Goal: Obtain resource: Download file/media

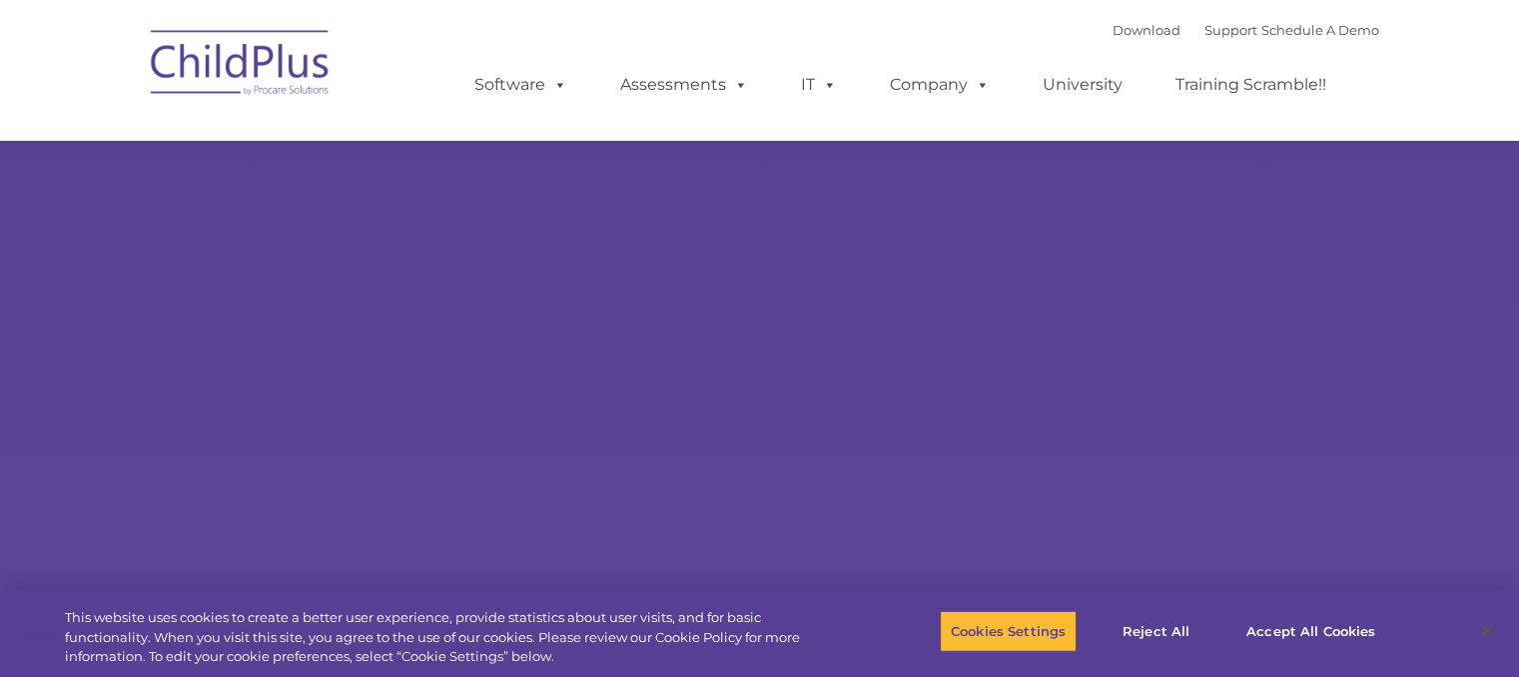
type input ""
select select "MEDIUM"
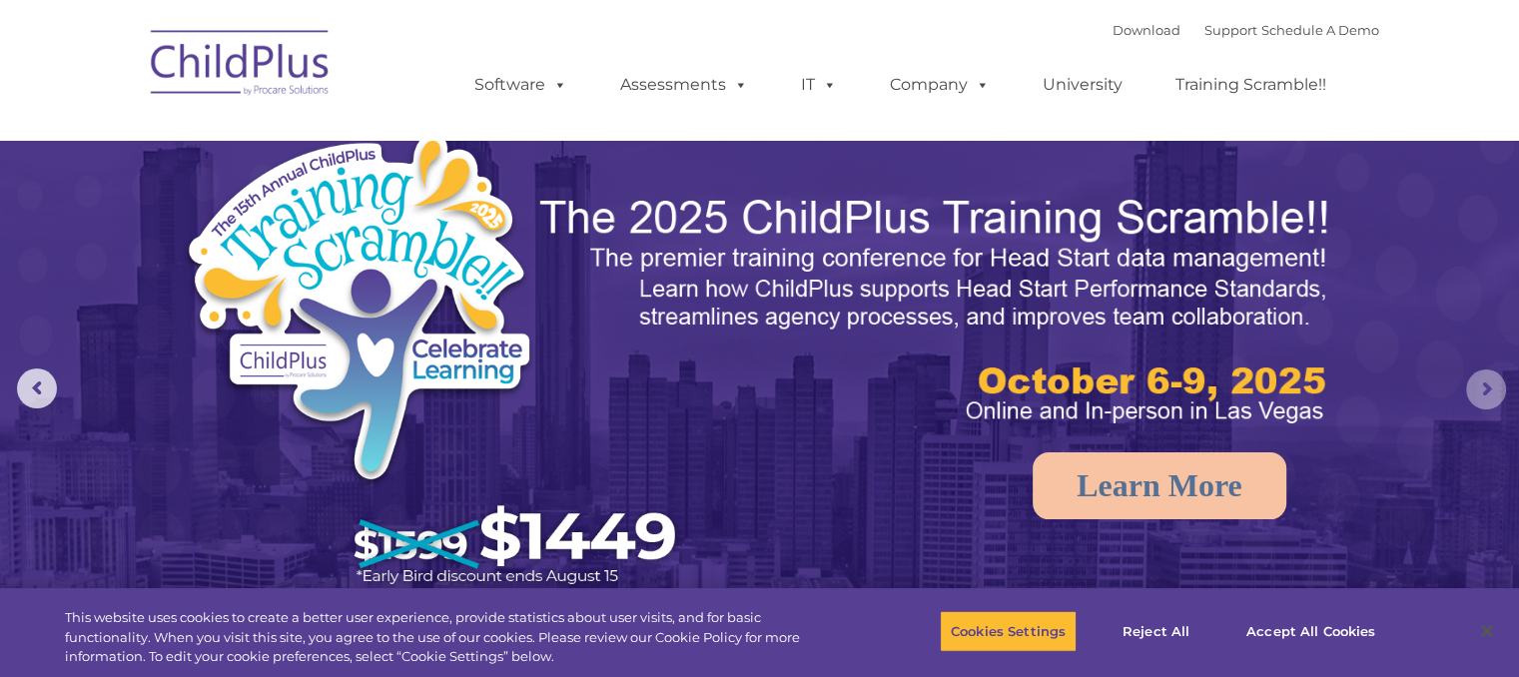
click at [1482, 386] on rs-arrow at bounding box center [1486, 389] width 40 height 40
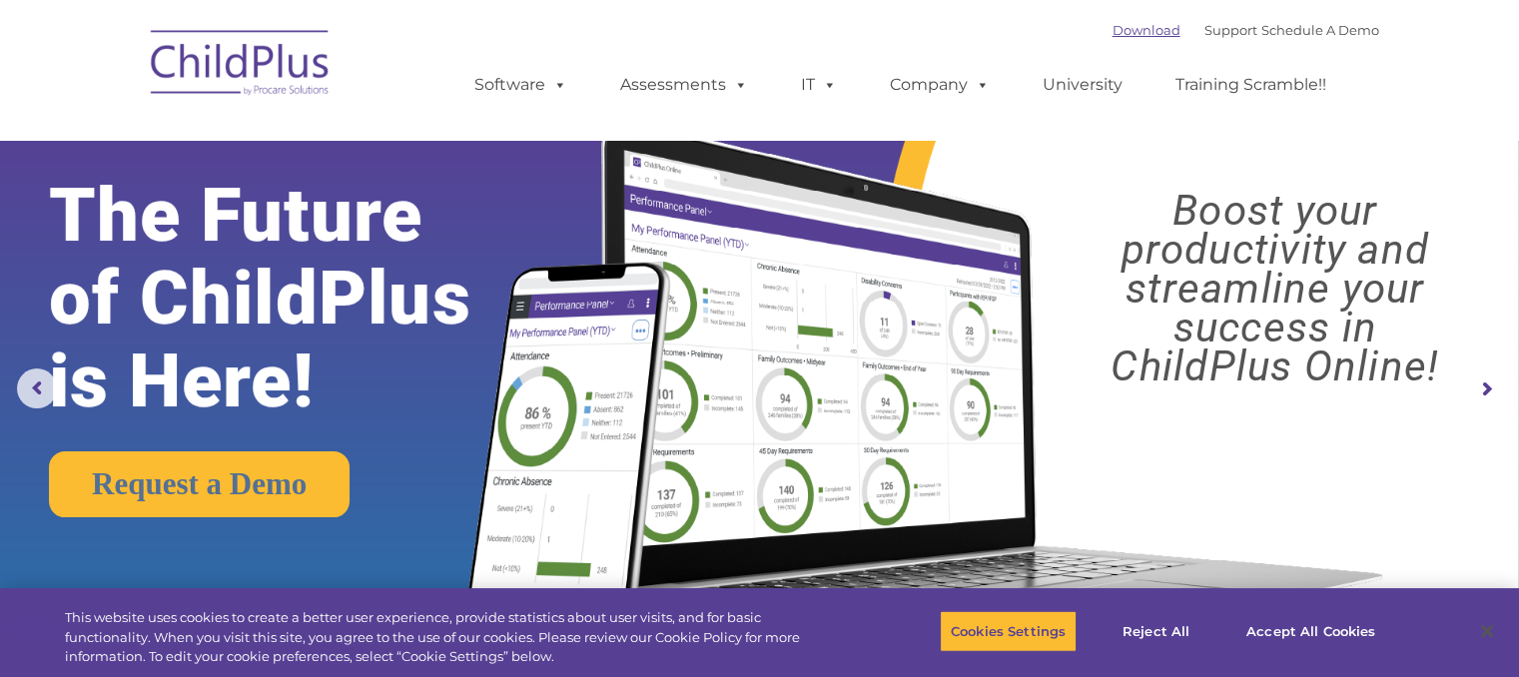
click at [1118, 35] on link "Download" at bounding box center [1146, 30] width 68 height 16
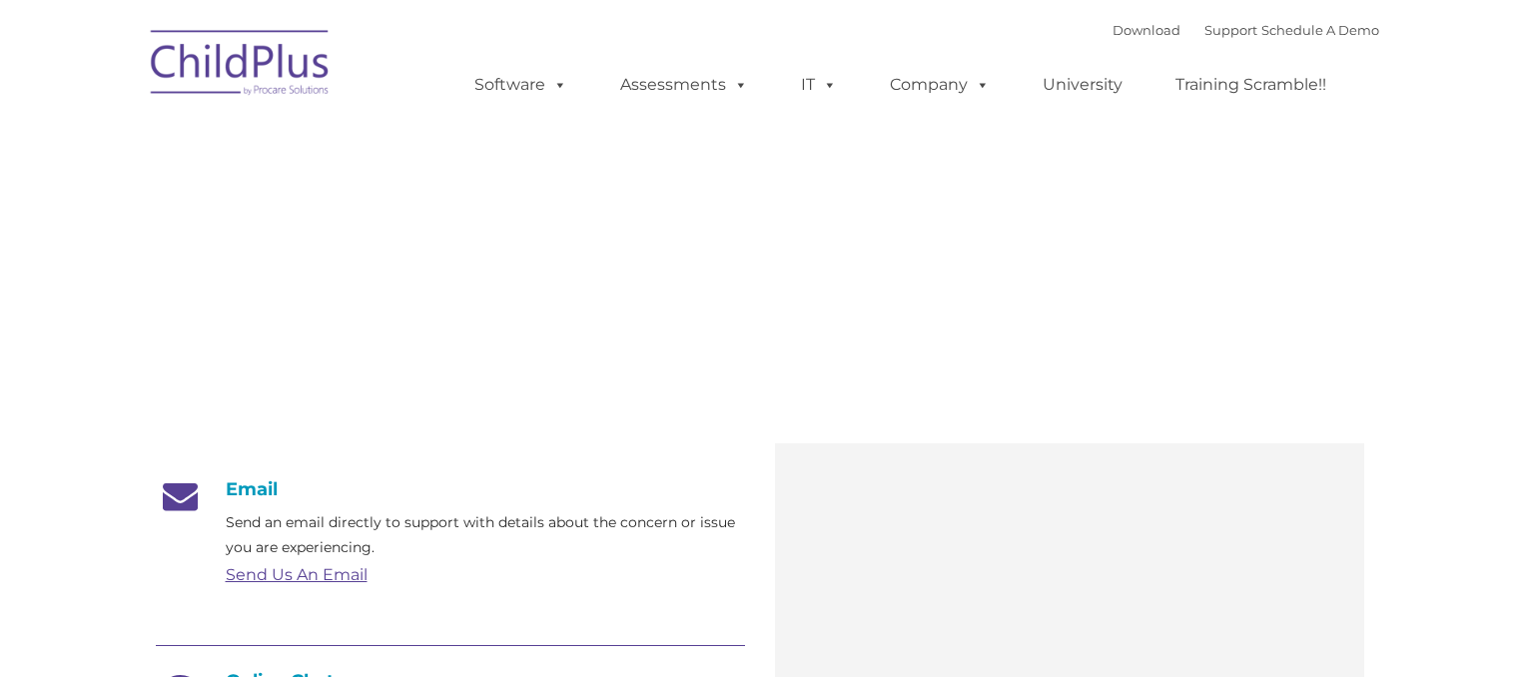
type input ""
